Goal: Navigation & Orientation: Find specific page/section

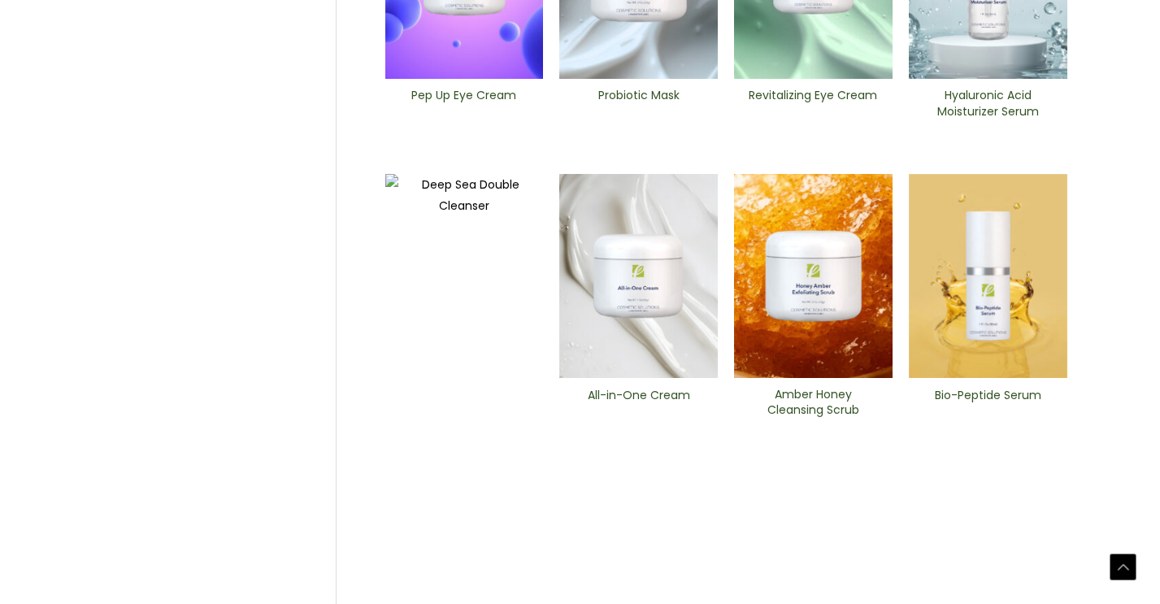
scroll to position [679, 0]
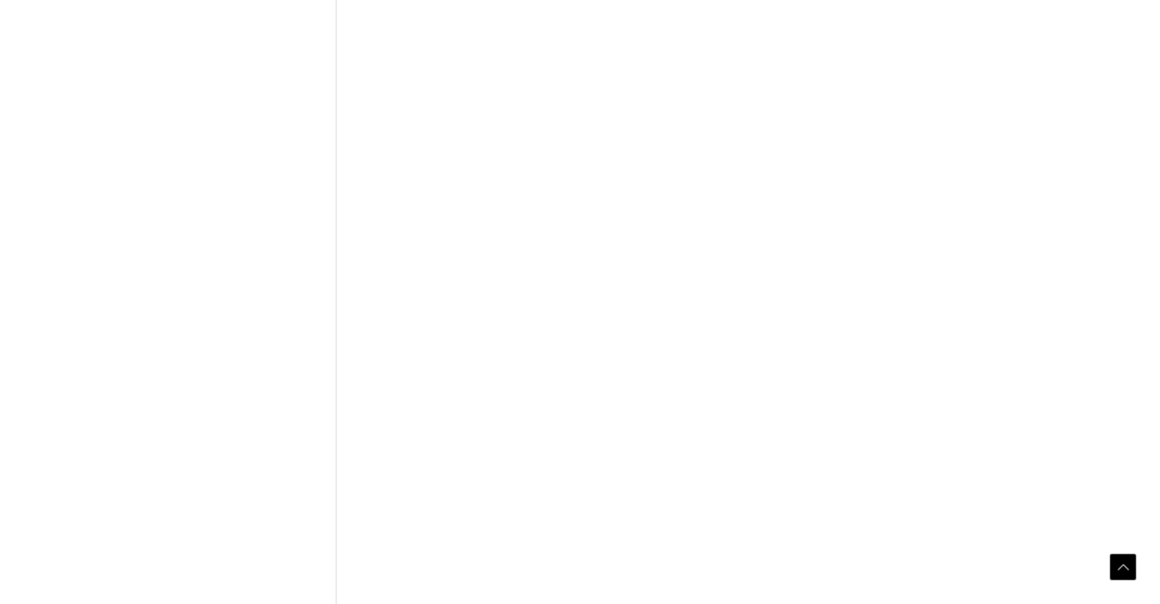
scroll to position [637, 0]
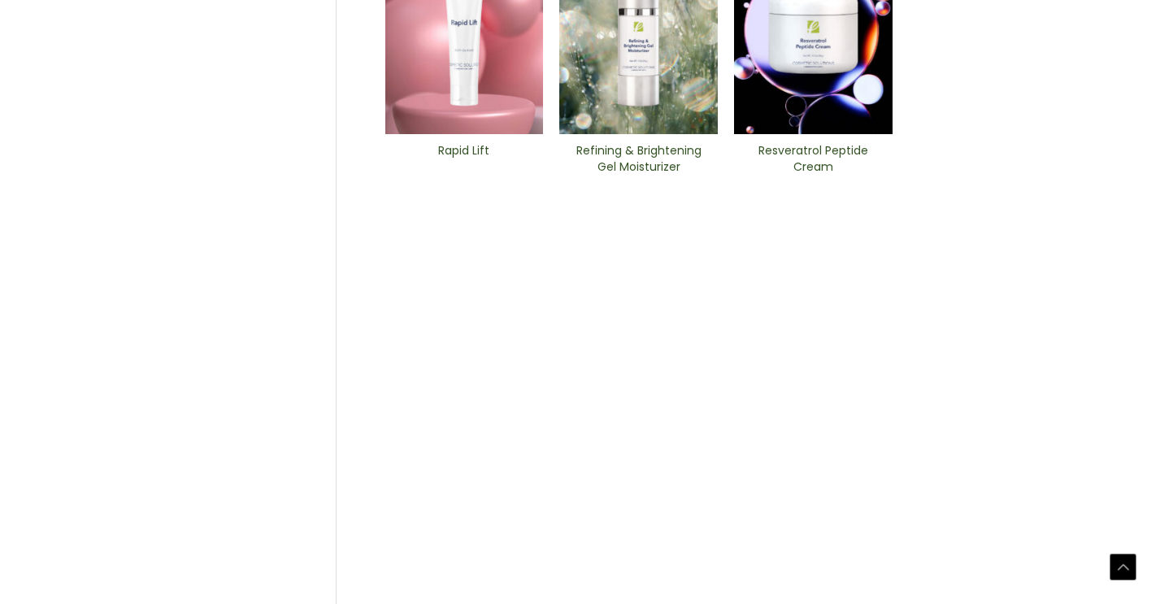
scroll to position [732, 0]
